Goal: Task Accomplishment & Management: Manage account settings

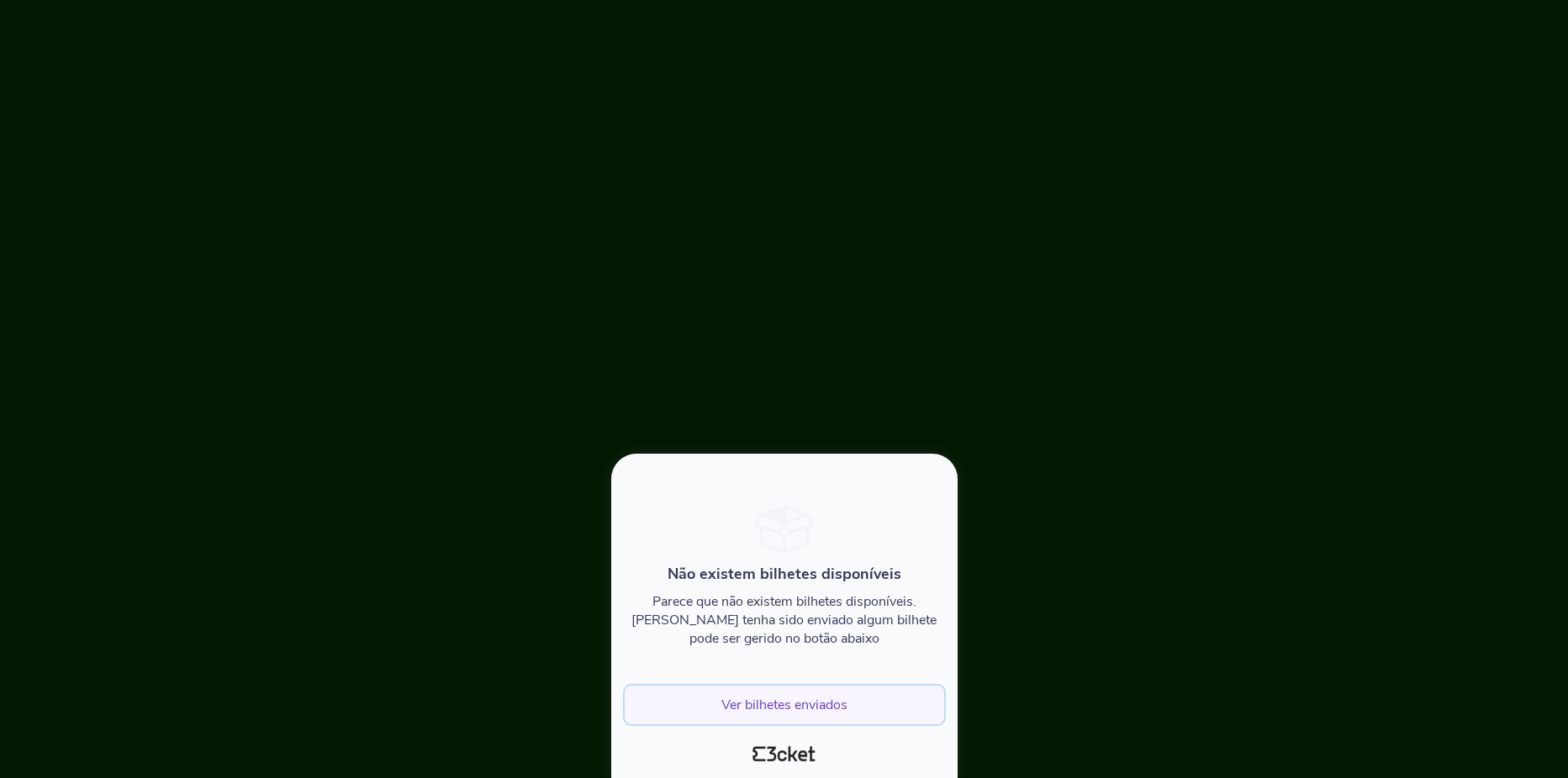
click at [803, 709] on button "Ver bilhetes enviados" at bounding box center [784, 705] width 319 height 39
click at [824, 713] on button "Ver bilhetes enviados" at bounding box center [784, 705] width 319 height 39
